Goal: Find specific page/section: Find specific page/section

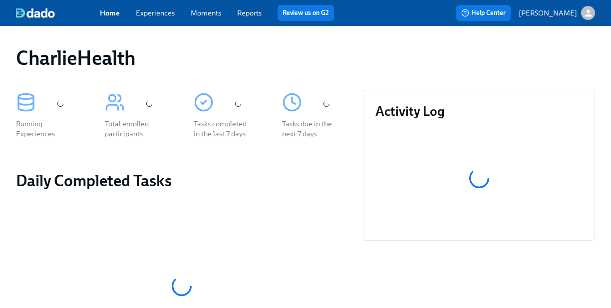
click at [169, 8] on link "Experiences" at bounding box center [155, 12] width 39 height 9
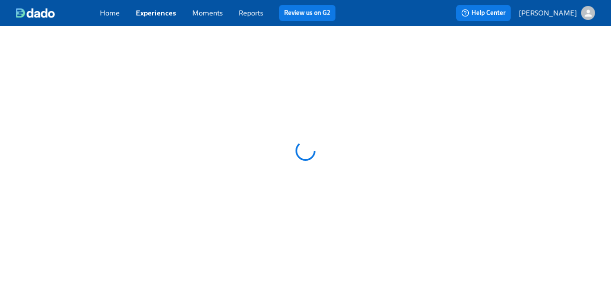
click at [163, 15] on link "Experiences" at bounding box center [156, 12] width 40 height 9
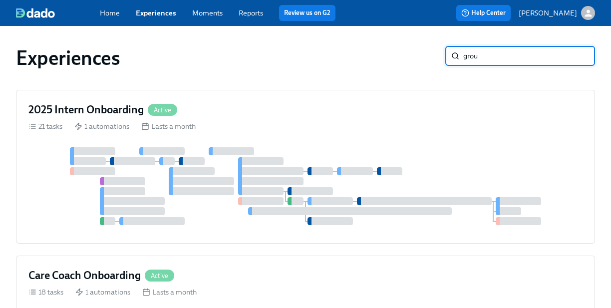
type input "group"
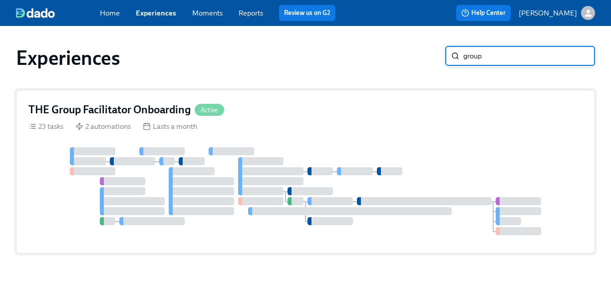
click at [158, 120] on div "THE Group Facilitator Onboarding Active 23 tasks 2 automations Lasts a month" at bounding box center [305, 172] width 579 height 164
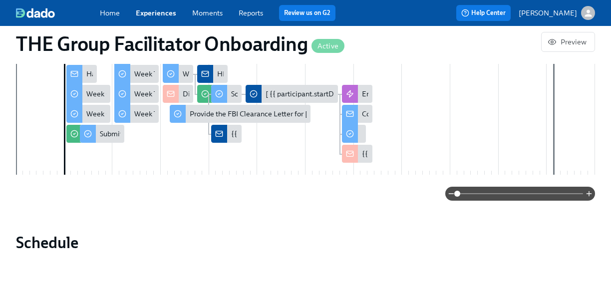
scroll to position [795, 0]
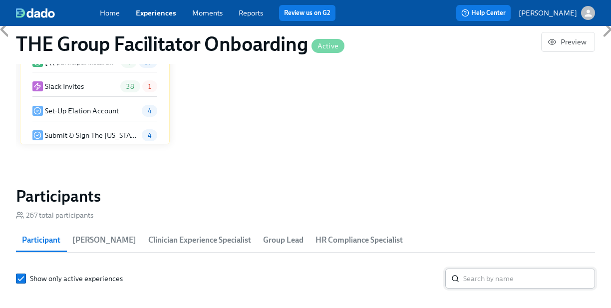
scroll to position [858, 0]
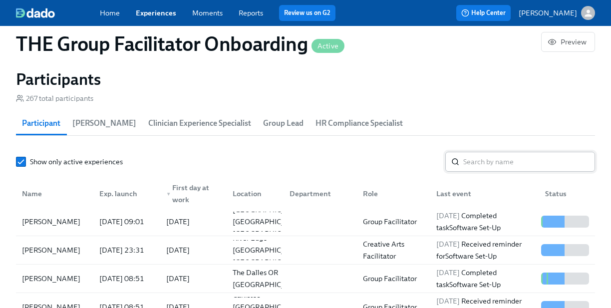
click at [560, 163] on input "search" at bounding box center [529, 162] width 132 height 20
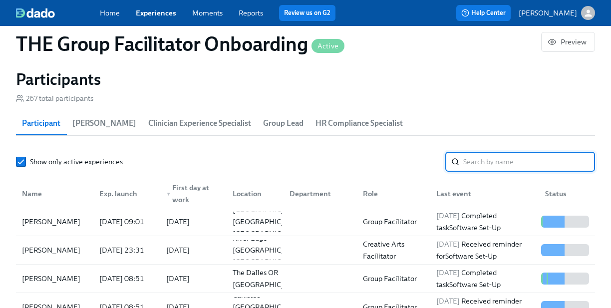
click at [559, 163] on input "search" at bounding box center [529, 162] width 132 height 20
paste input "[PERSON_NAME]"
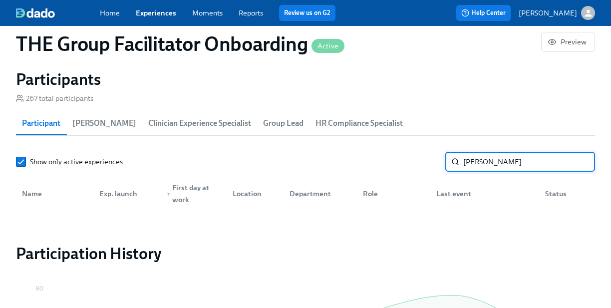
click at [472, 162] on input "[PERSON_NAME]" at bounding box center [529, 162] width 132 height 20
type input "Jackson"
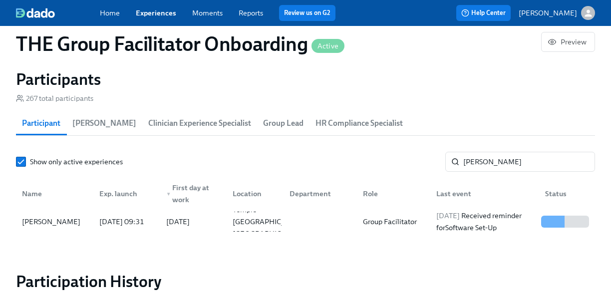
click at [168, 16] on link "Experiences" at bounding box center [156, 12] width 40 height 9
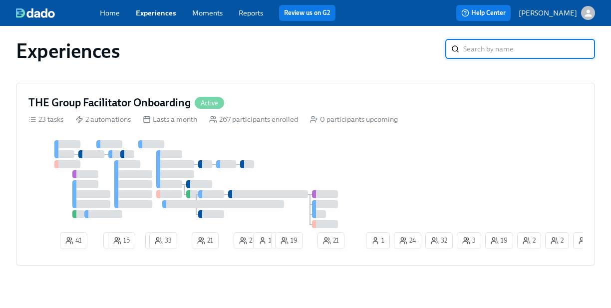
scroll to position [24, 0]
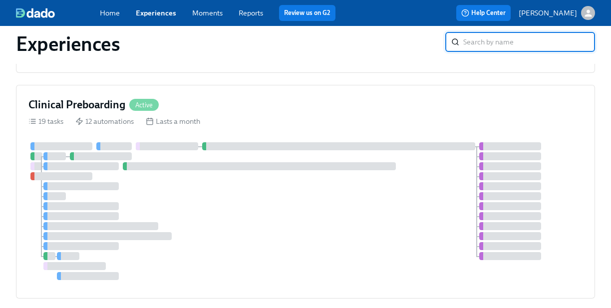
scroll to position [335, 0]
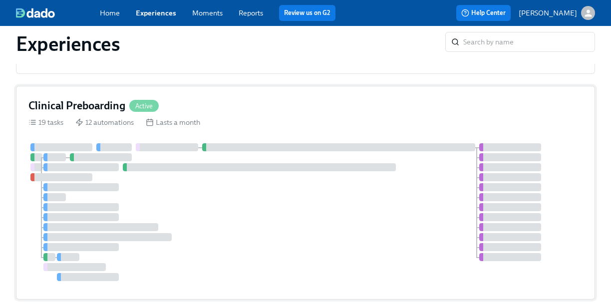
click at [226, 103] on div "Clinical Preboarding Active" at bounding box center [305, 105] width 554 height 15
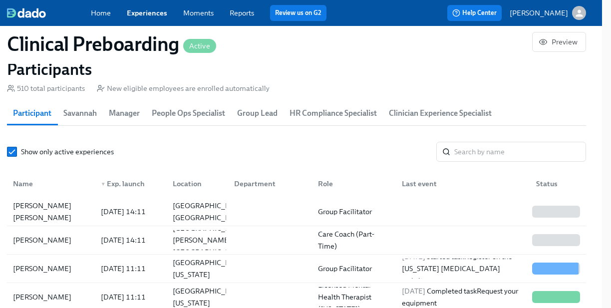
scroll to position [1081, 9]
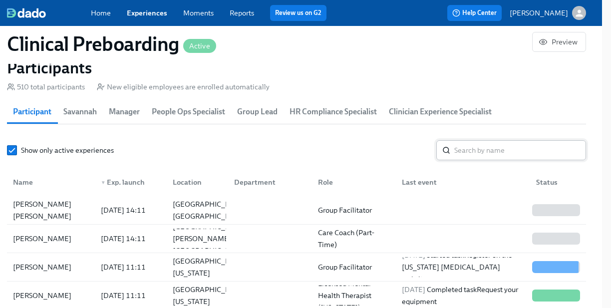
click at [463, 158] on input "search" at bounding box center [520, 150] width 132 height 20
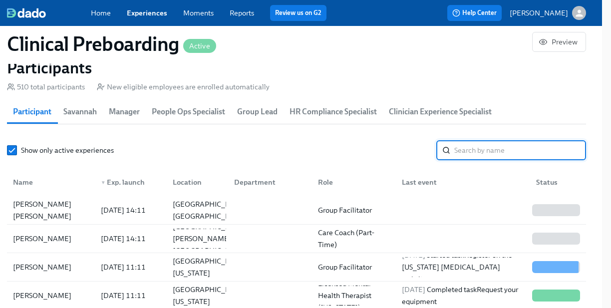
paste input "[PERSON_NAME]"
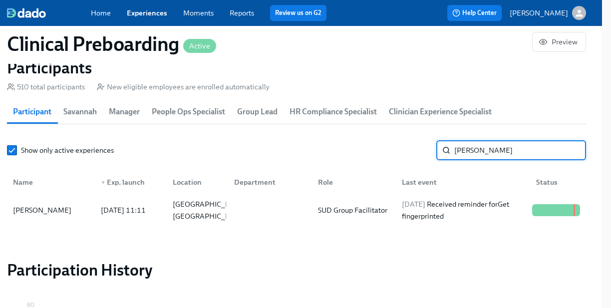
click at [463, 157] on input "[PERSON_NAME]" at bounding box center [520, 150] width 132 height 20
type input "[PERSON_NAME]"
click at [457, 207] on div "[DATE] Received reminder for Get fingerprinted" at bounding box center [463, 210] width 130 height 24
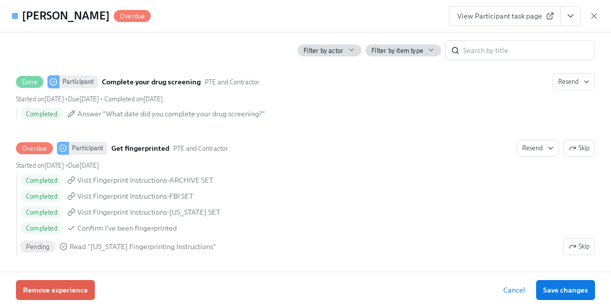
scroll to position [1416, 0]
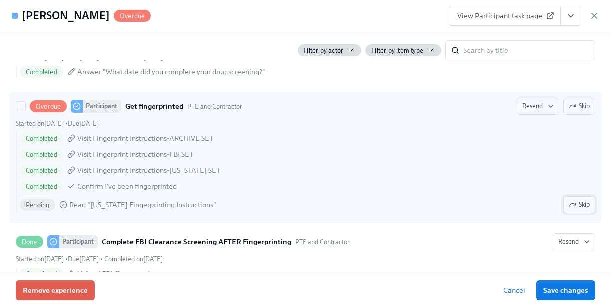
click at [574, 196] on button "Skip" at bounding box center [579, 204] width 32 height 17
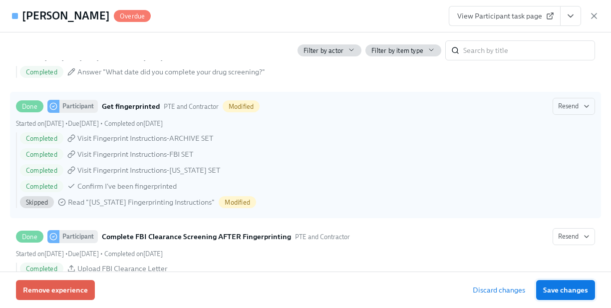
click at [571, 285] on span "Save changes" at bounding box center [565, 290] width 45 height 10
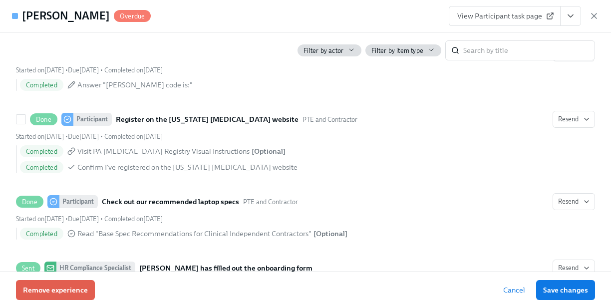
scroll to position [1813, 0]
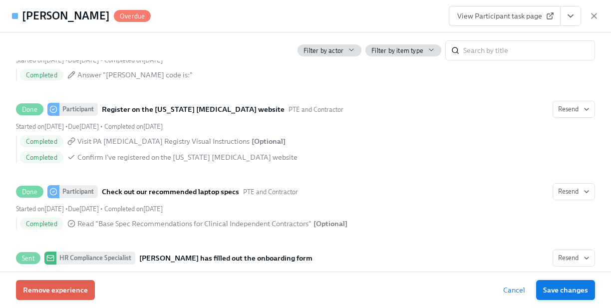
click at [556, 296] on button "Save changes" at bounding box center [565, 290] width 59 height 20
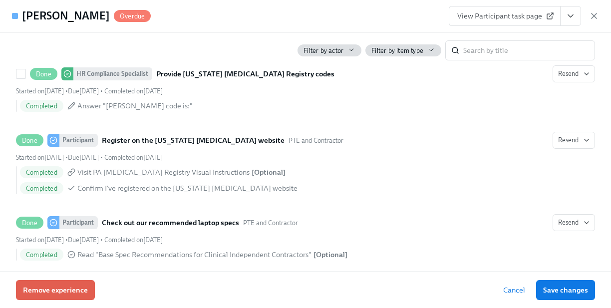
scroll to position [1510, 0]
